Goal: Navigation & Orientation: Find specific page/section

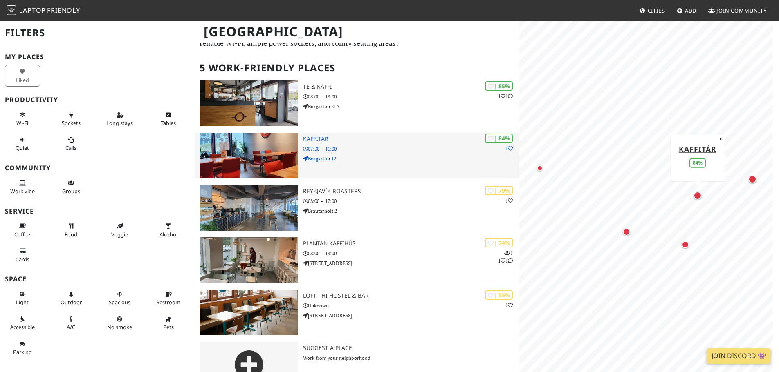
scroll to position [52, 0]
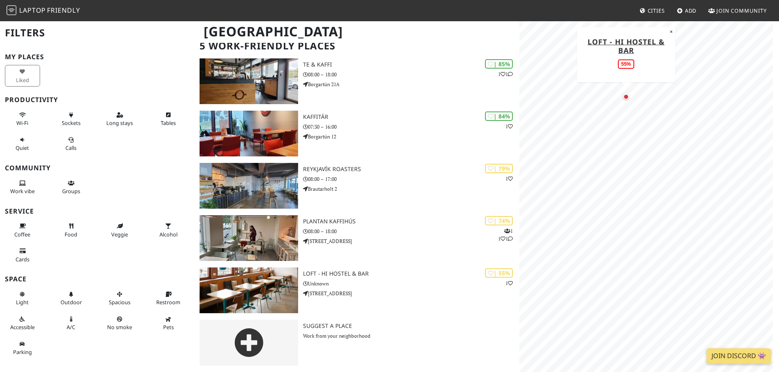
click at [626, 99] on div "Map marker" at bounding box center [626, 97] width 6 height 6
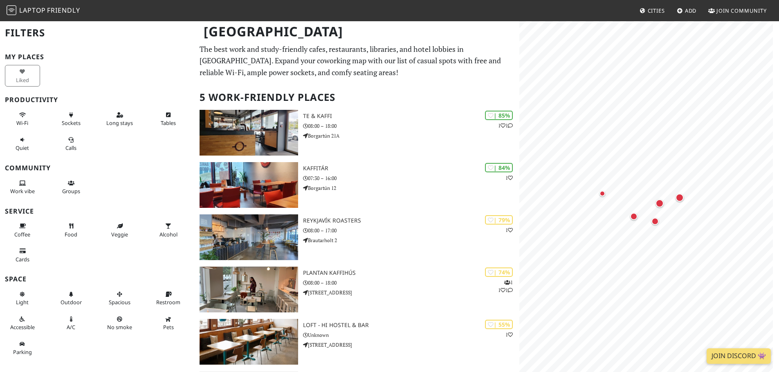
scroll to position [52, 0]
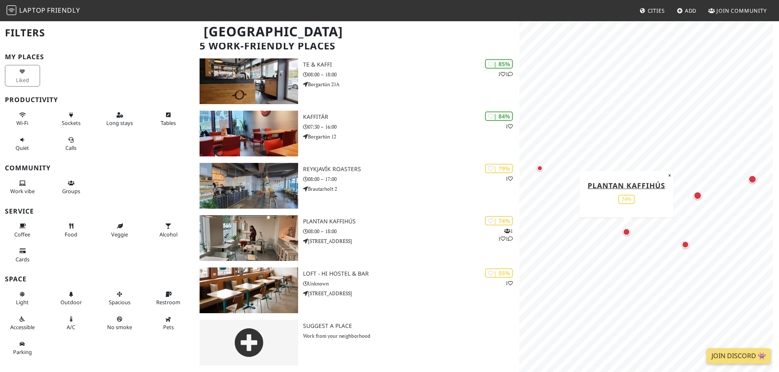
click at [626, 235] on div "Map marker" at bounding box center [626, 232] width 7 height 7
